Goal: Obtain resource: Download file/media

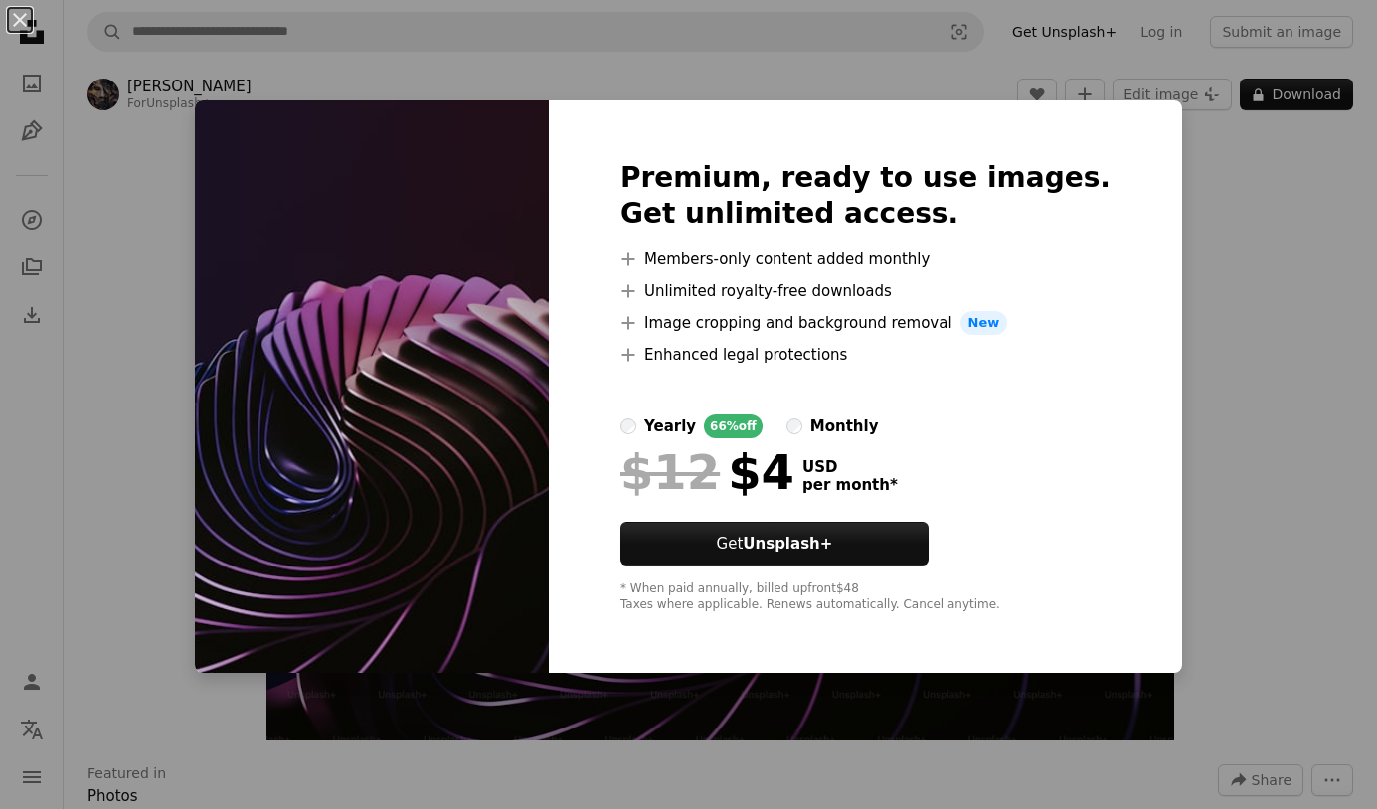
click at [1216, 206] on div "An X shape Premium, ready to use images. Get unlimited access. A plus sign Memb…" at bounding box center [688, 404] width 1377 height 809
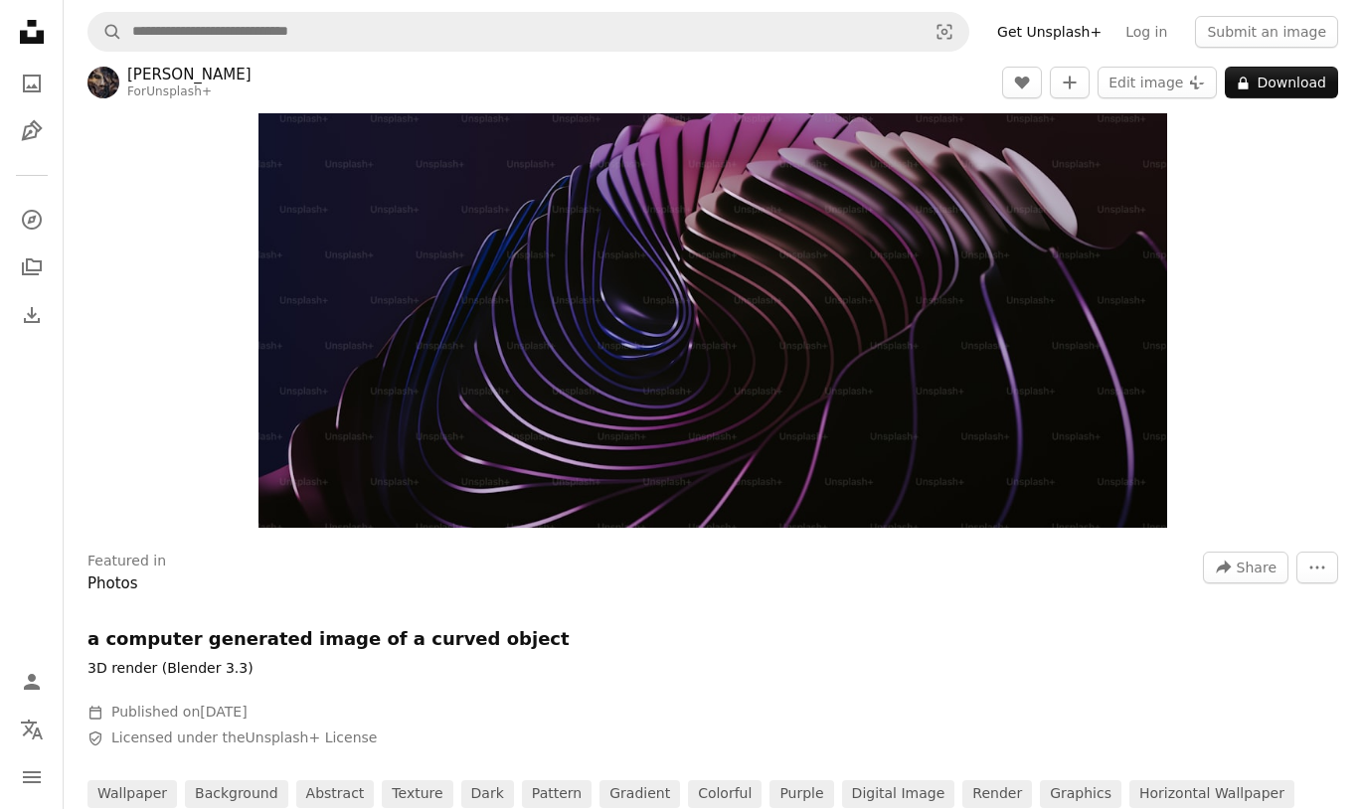
scroll to position [221, 0]
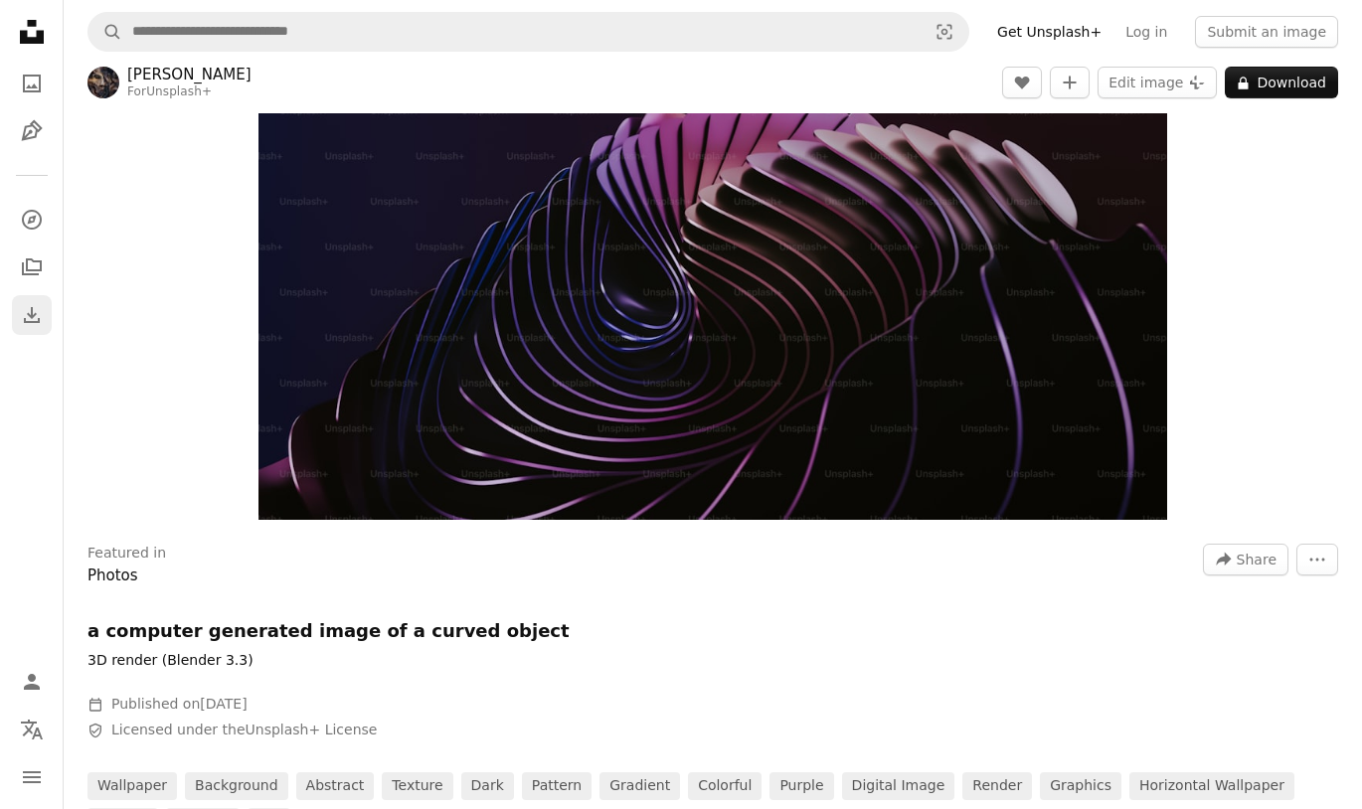
click at [49, 332] on link "Download" at bounding box center [32, 315] width 40 height 40
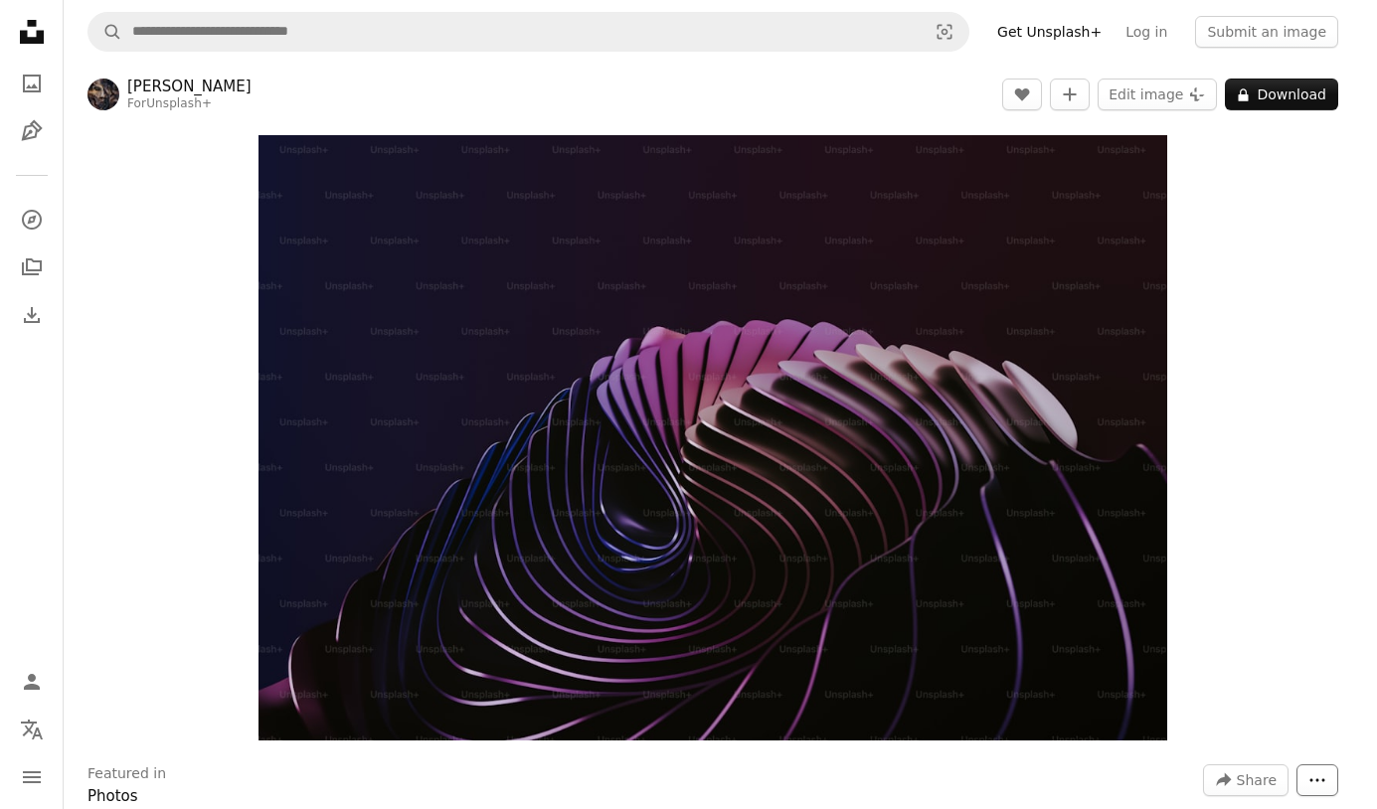
scroll to position [391, 0]
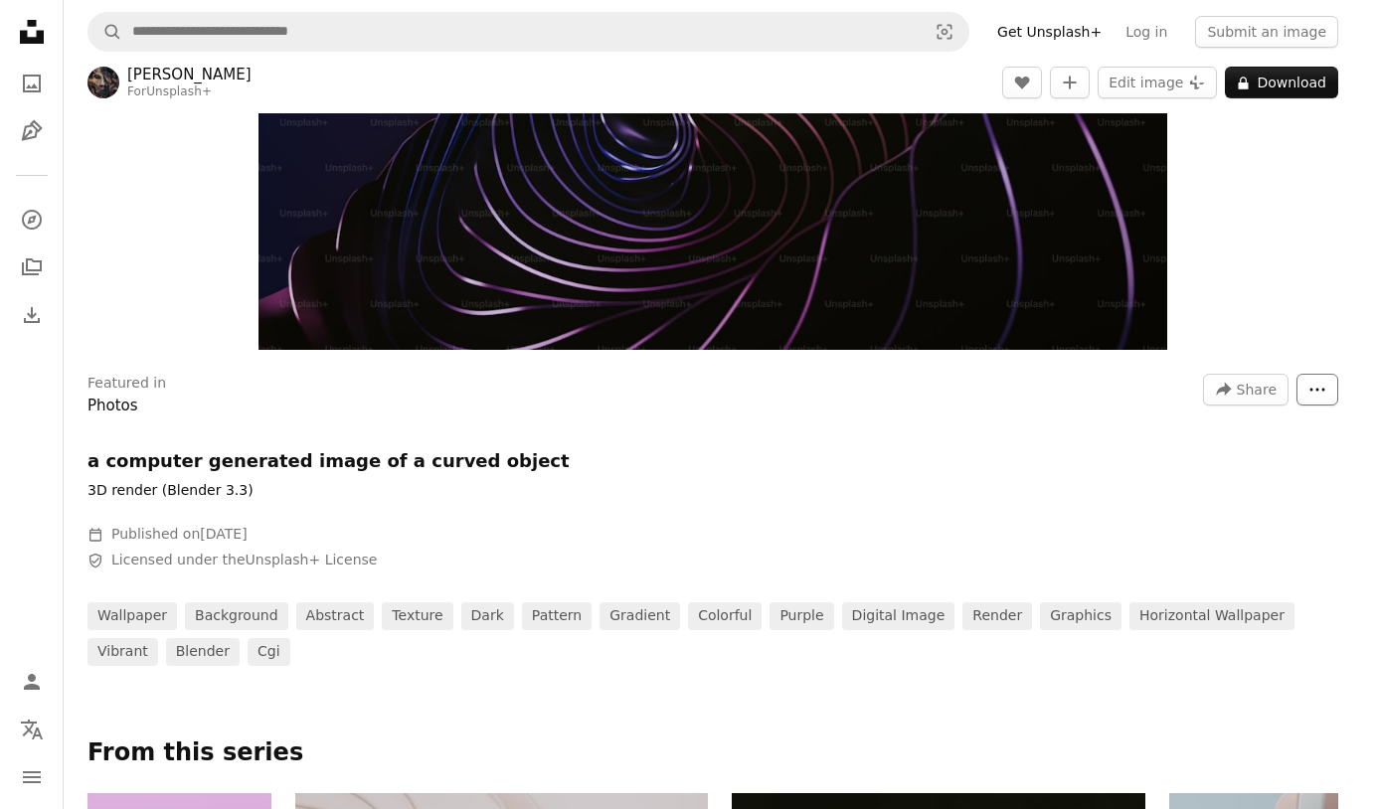
click at [1310, 397] on icon "More Actions" at bounding box center [1318, 390] width 18 height 18
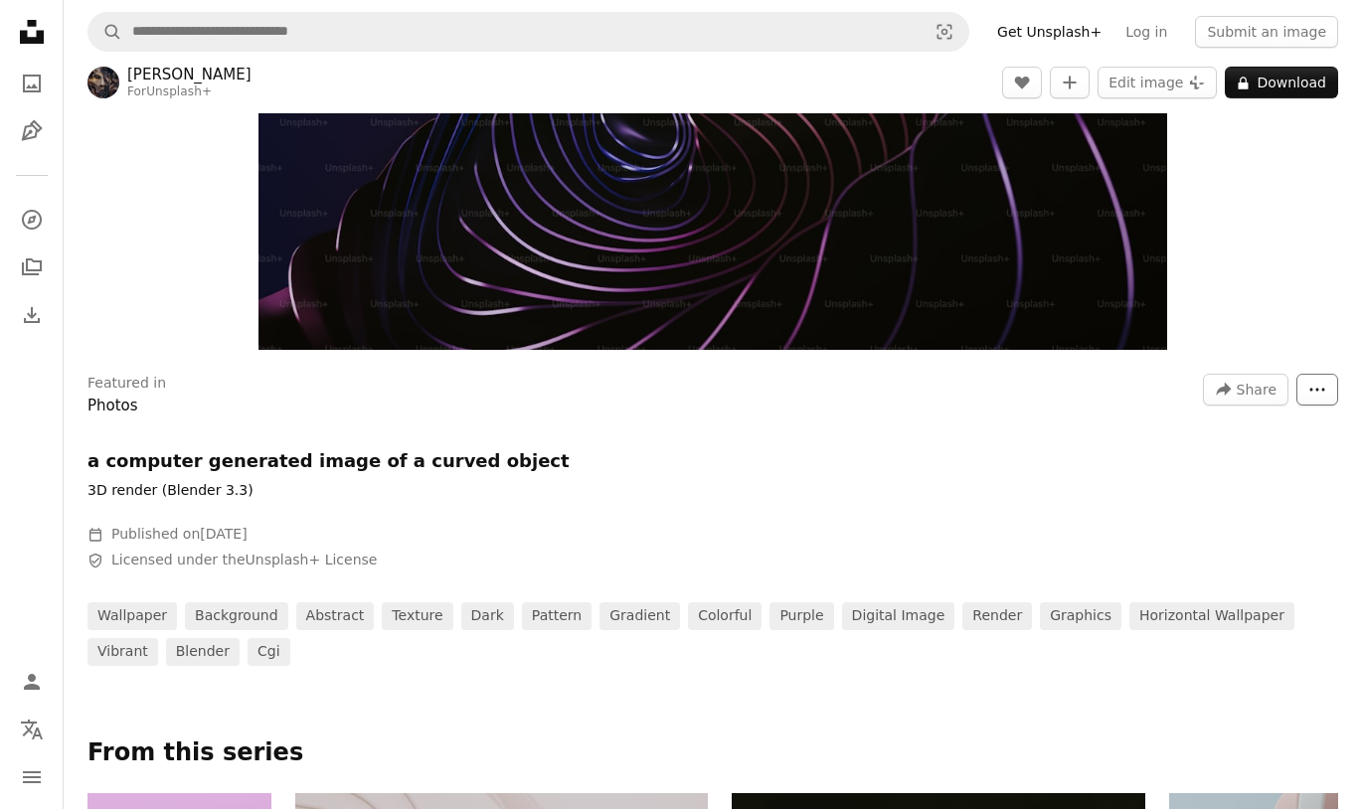
click at [1310, 397] on icon "More Actions" at bounding box center [1318, 390] width 18 height 18
